Goal: Task Accomplishment & Management: Use online tool/utility

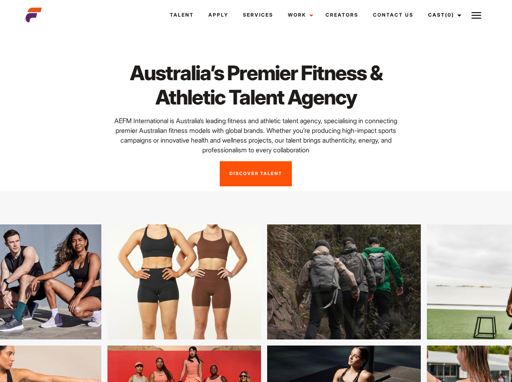
click at [442, 15] on link "Cast (0)" at bounding box center [443, 15] width 45 height 22
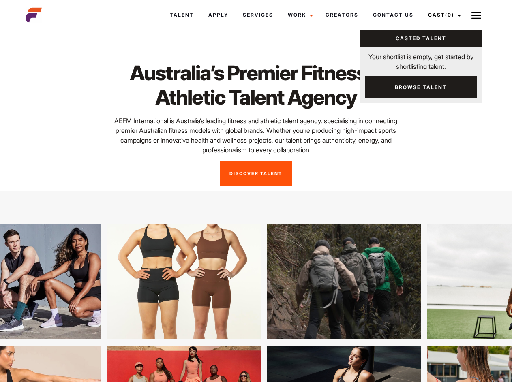
click at [476, 15] on img at bounding box center [476, 16] width 10 height 10
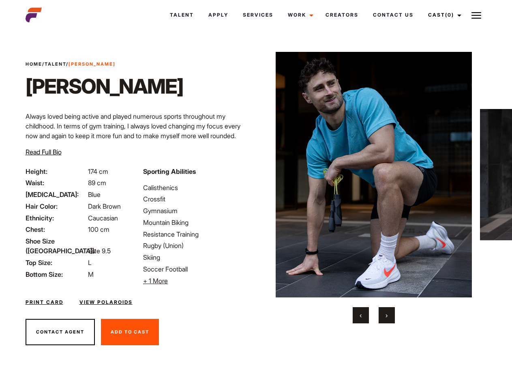
click at [442, 15] on link "Cast (0)" at bounding box center [443, 15] width 45 height 22
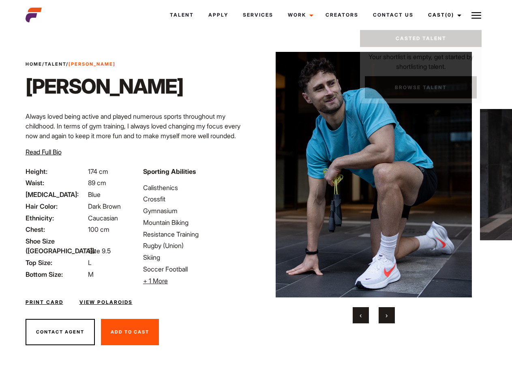
click at [476, 15] on img at bounding box center [476, 16] width 10 height 10
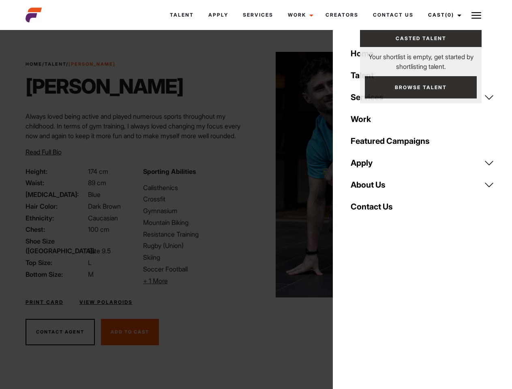
click at [197, 281] on li "+ 1 More Hide More" at bounding box center [197, 281] width 108 height 10
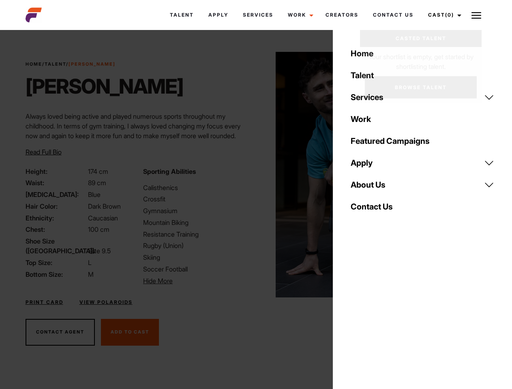
click at [373, 188] on img at bounding box center [374, 175] width 197 height 246
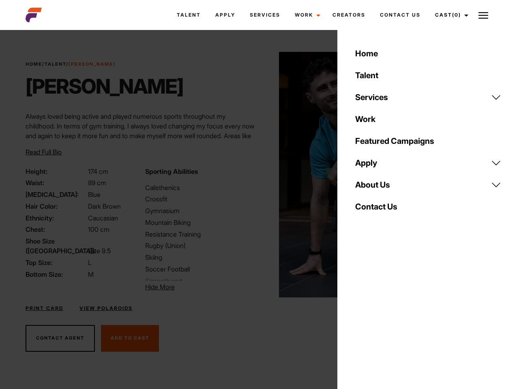
click at [256, 175] on div "Sporting Abilities Calisthenics Crossfit Gymnasium Mountain Biking Resistance T…" at bounding box center [199, 229] width 119 height 125
click at [361, 315] on div "Home Talent Services Talent Casting Photography Videography Creative Hair and M…" at bounding box center [428, 194] width 182 height 389
click at [387, 315] on div "Home Talent Services Talent Casting Photography Videography Creative Hair and M…" at bounding box center [428, 194] width 182 height 389
